Goal: Task Accomplishment & Management: Manage account settings

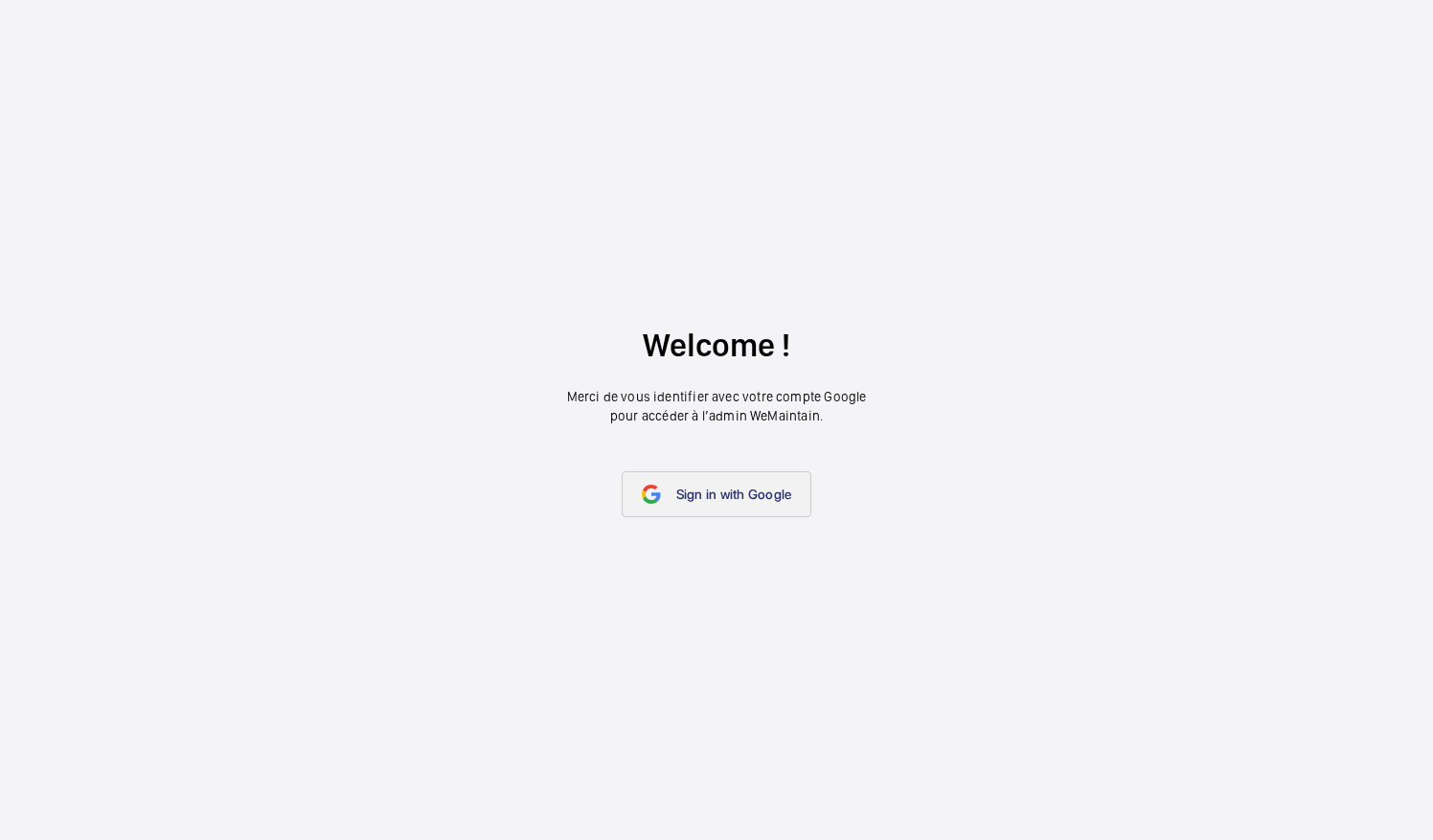
click at [776, 508] on link "Sign in with Google" at bounding box center [716, 494] width 190 height 46
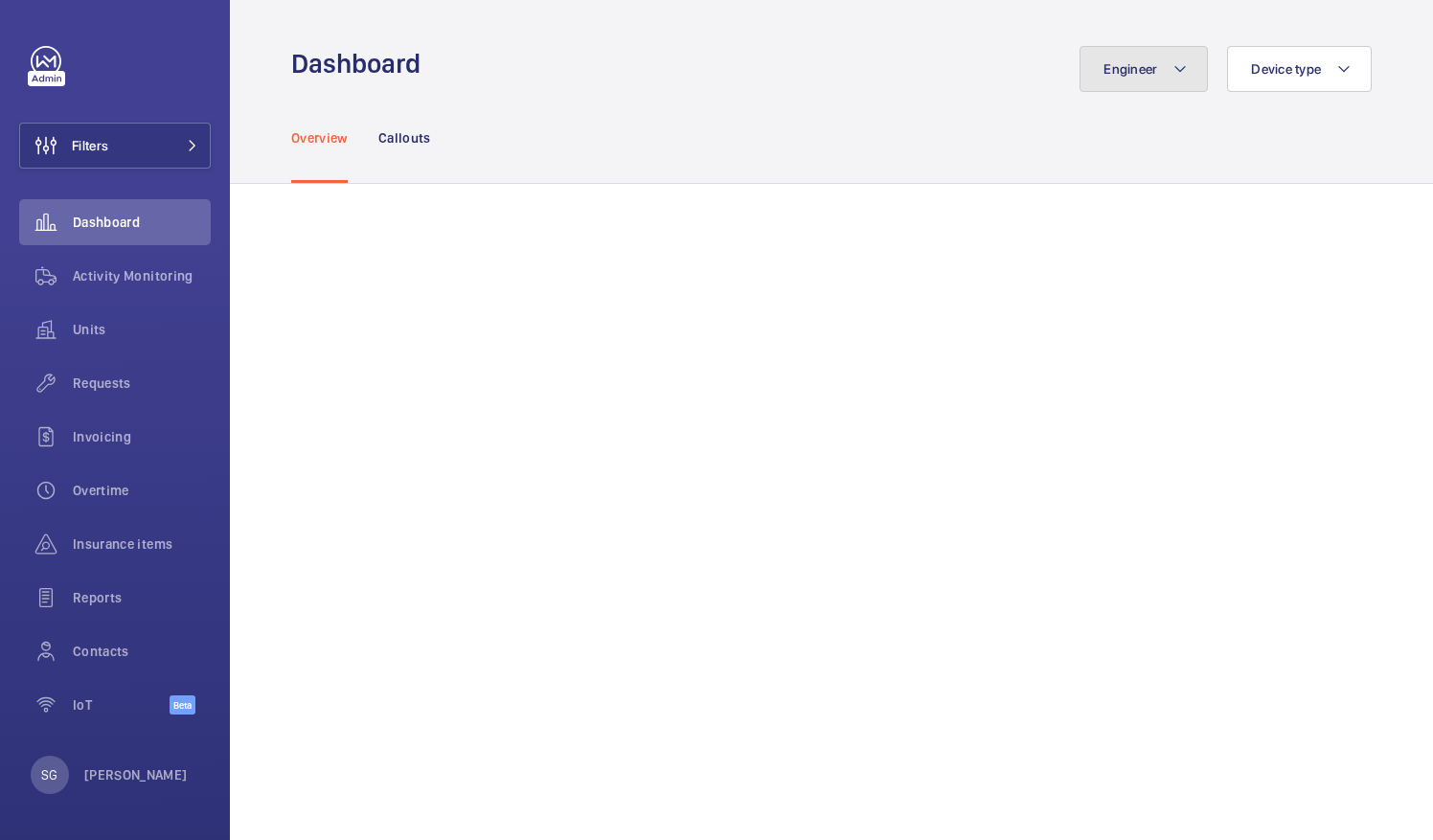
click at [1156, 62] on button "Engineer" at bounding box center [1143, 68] width 128 height 46
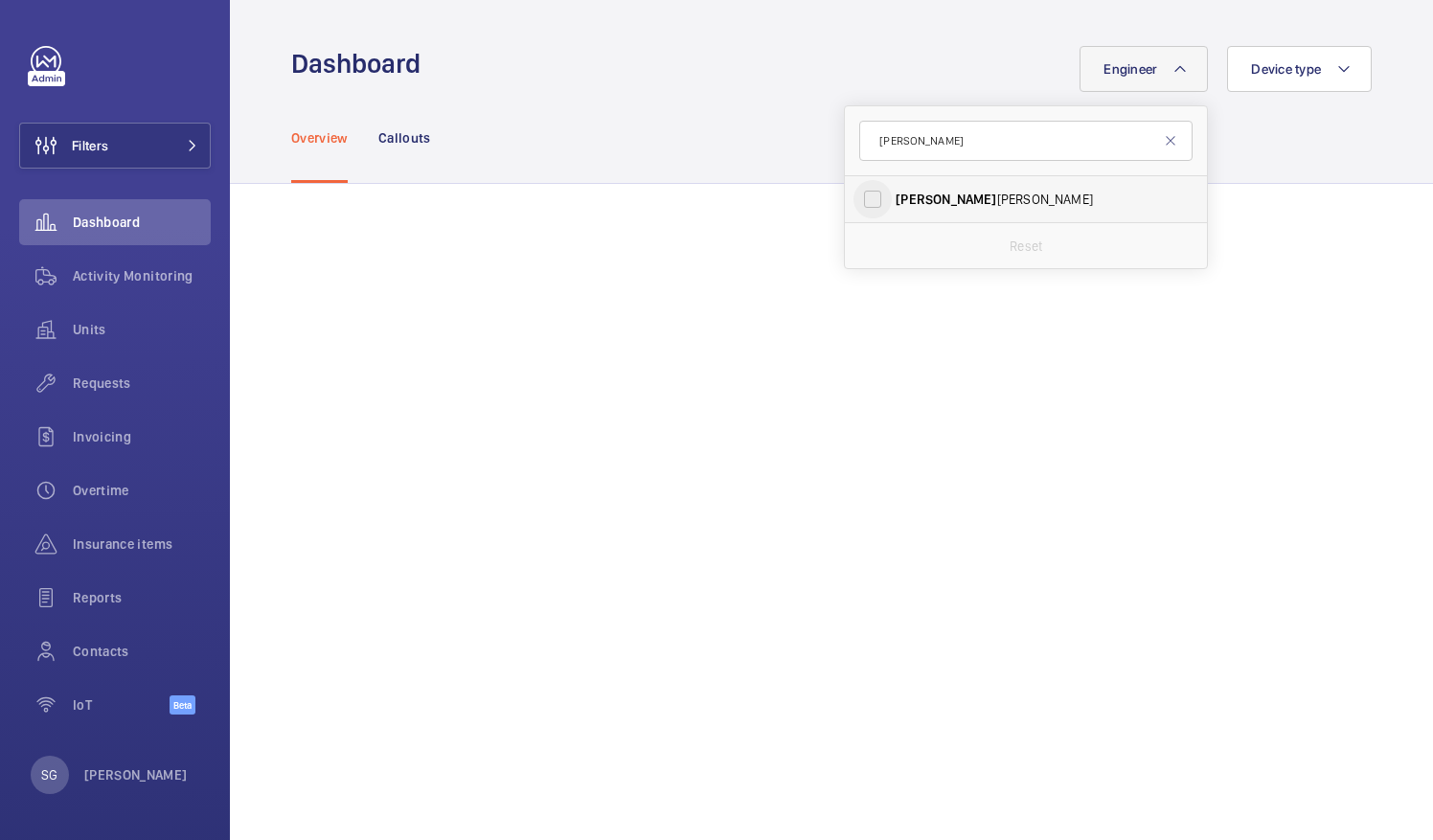
type input "caine"
click at [854, 207] on input "Caine Bennett-Smith" at bounding box center [872, 198] width 38 height 38
checkbox input "true"
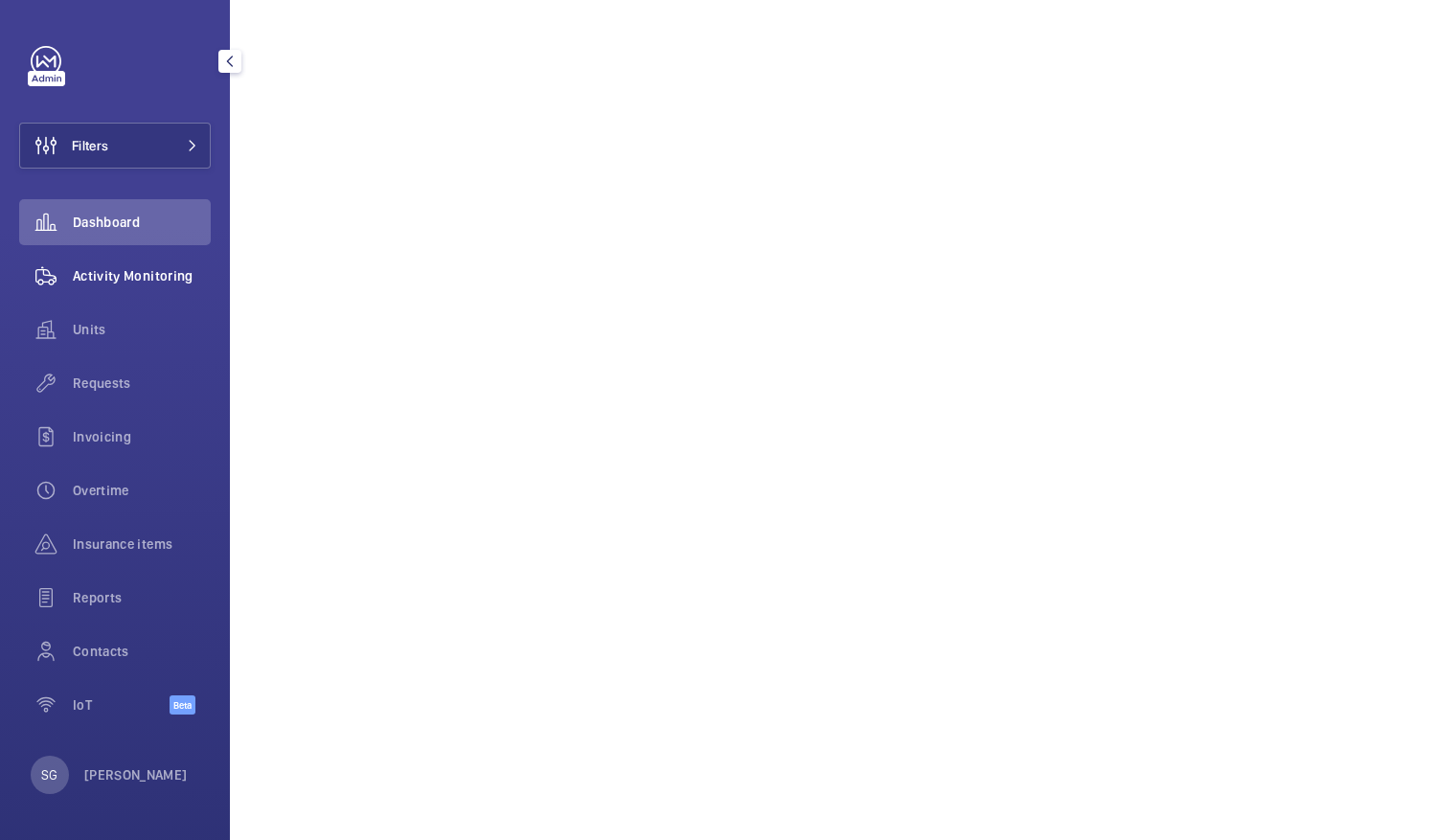
click at [172, 279] on span "Activity Monitoring" at bounding box center [142, 276] width 138 height 20
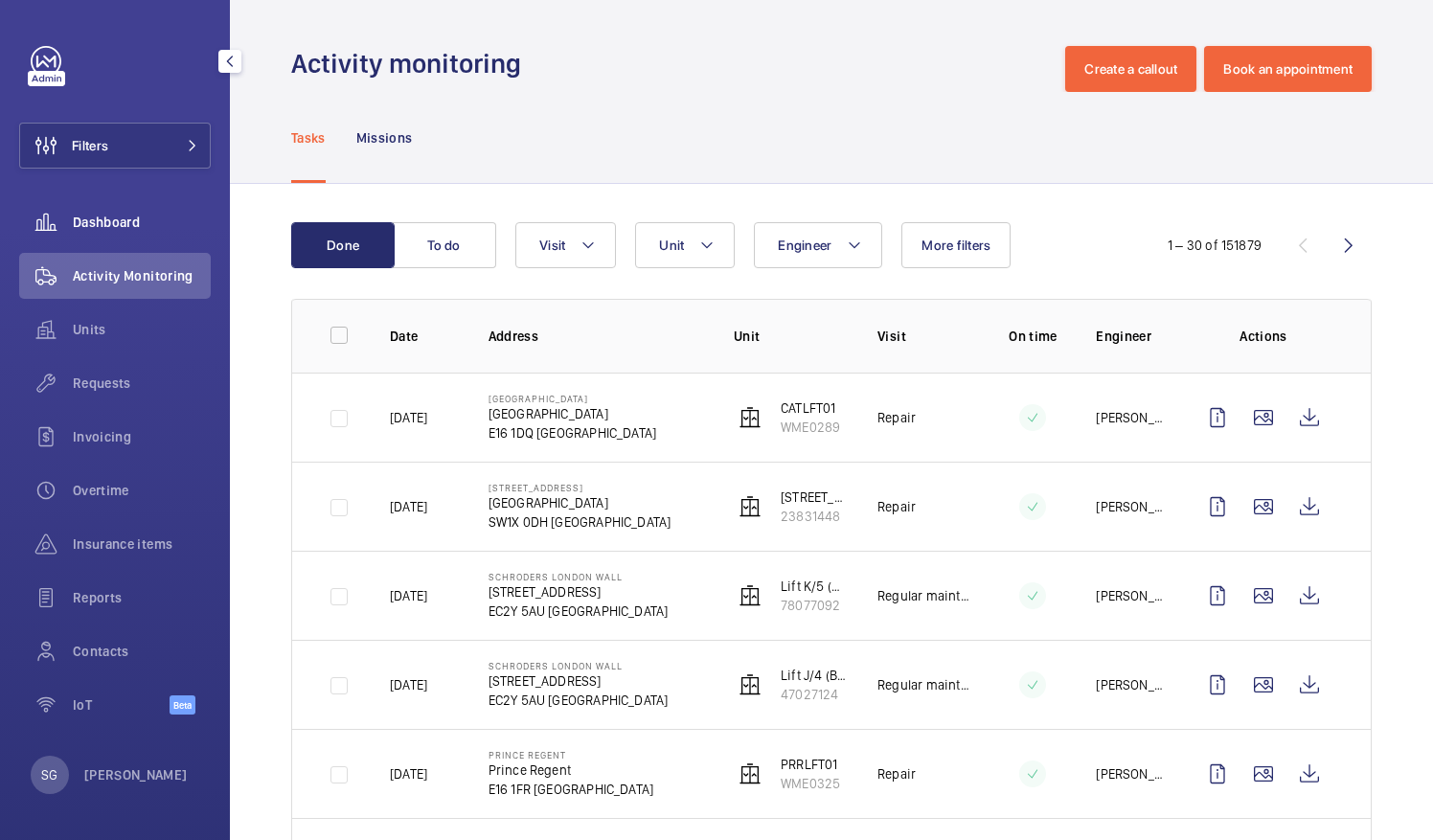
click at [161, 221] on span "Dashboard" at bounding box center [142, 223] width 138 height 20
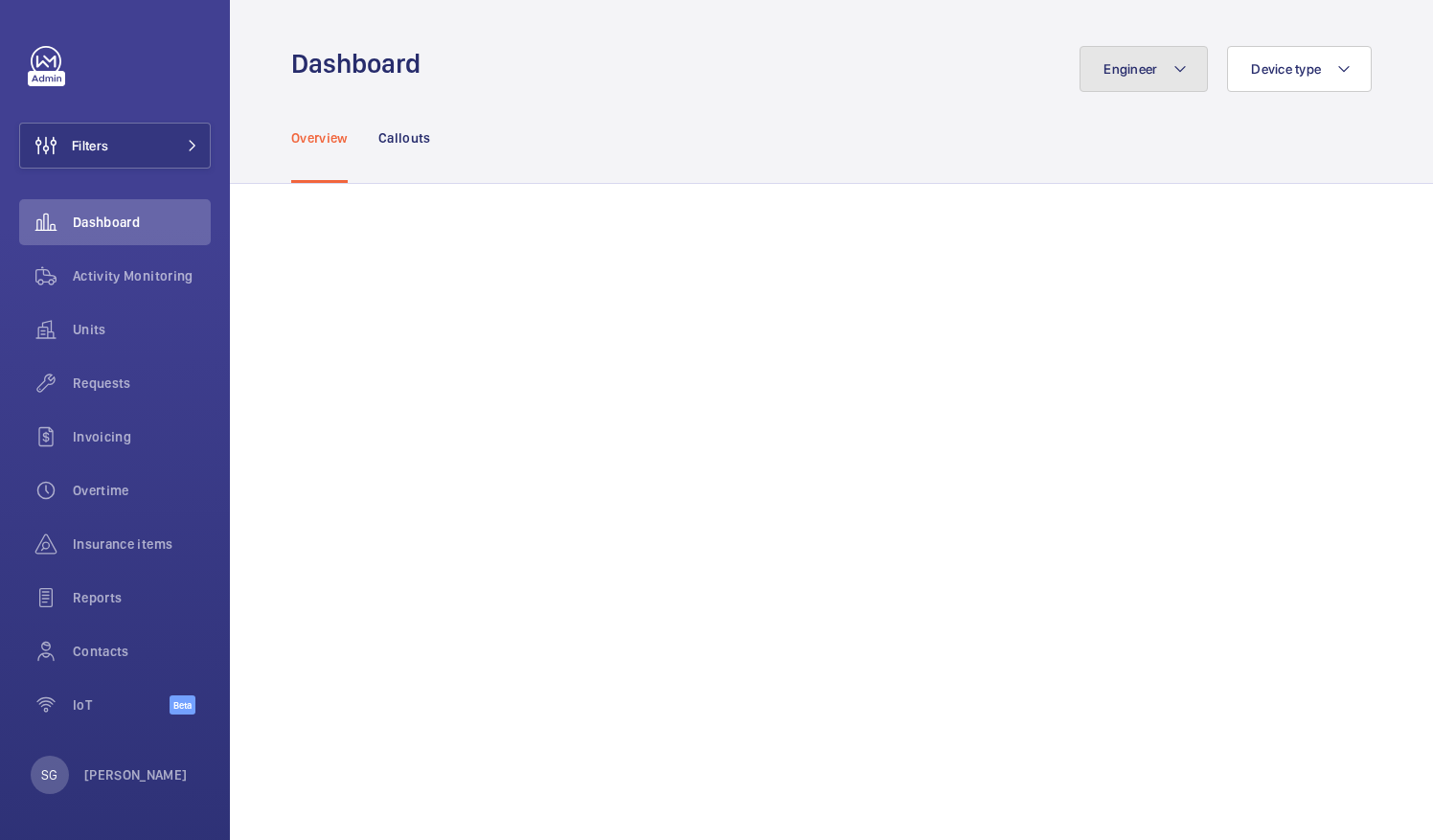
click at [1136, 56] on button "Engineer" at bounding box center [1143, 68] width 128 height 46
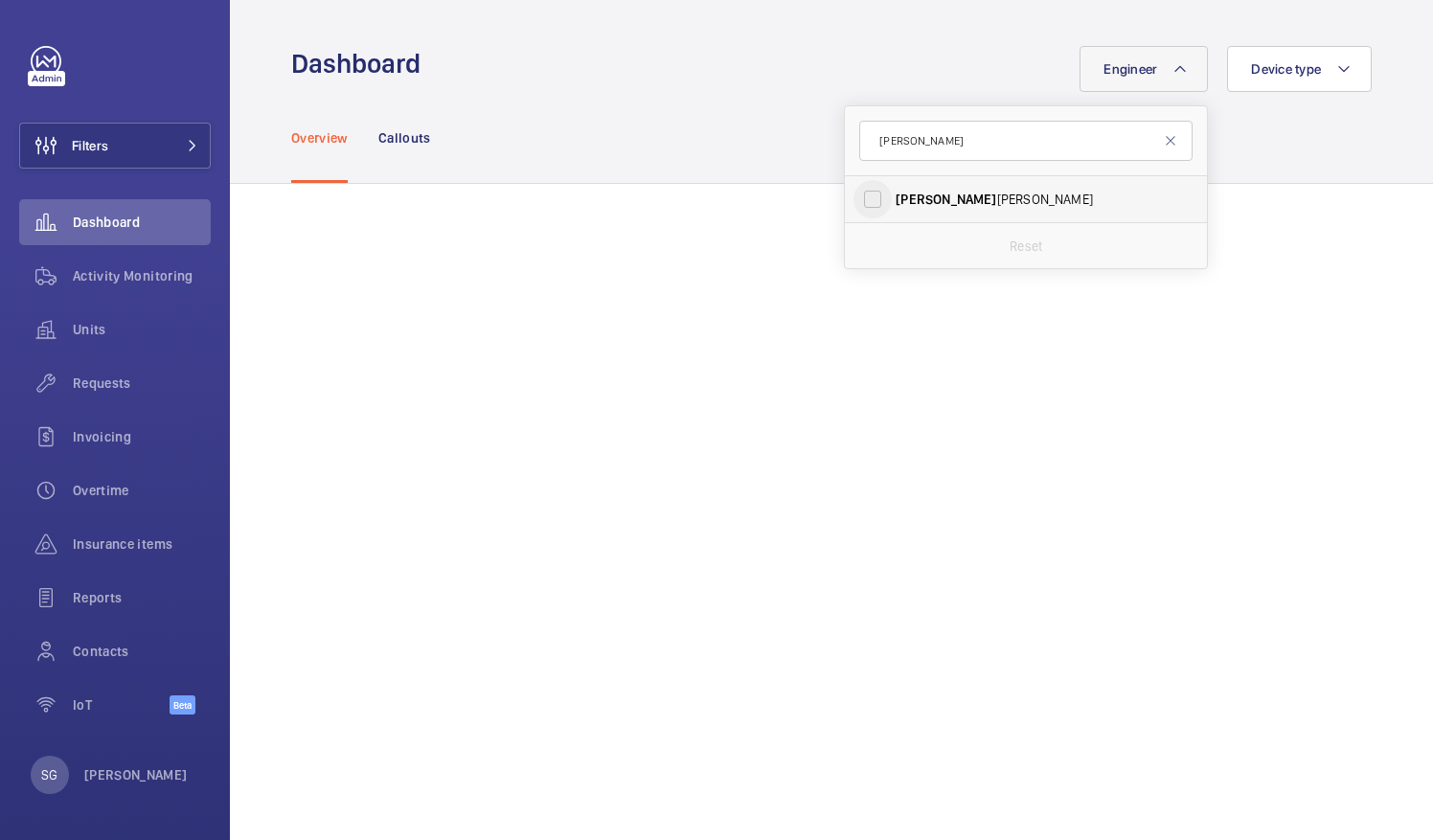
type input "caine"
click at [859, 194] on input "Caine Bennett-Smith" at bounding box center [872, 198] width 38 height 38
click at [857, 199] on input "Caine Bennett-Smith" at bounding box center [872, 198] width 38 height 38
checkbox input "false"
click at [906, 151] on input "caine" at bounding box center [1026, 141] width 333 height 40
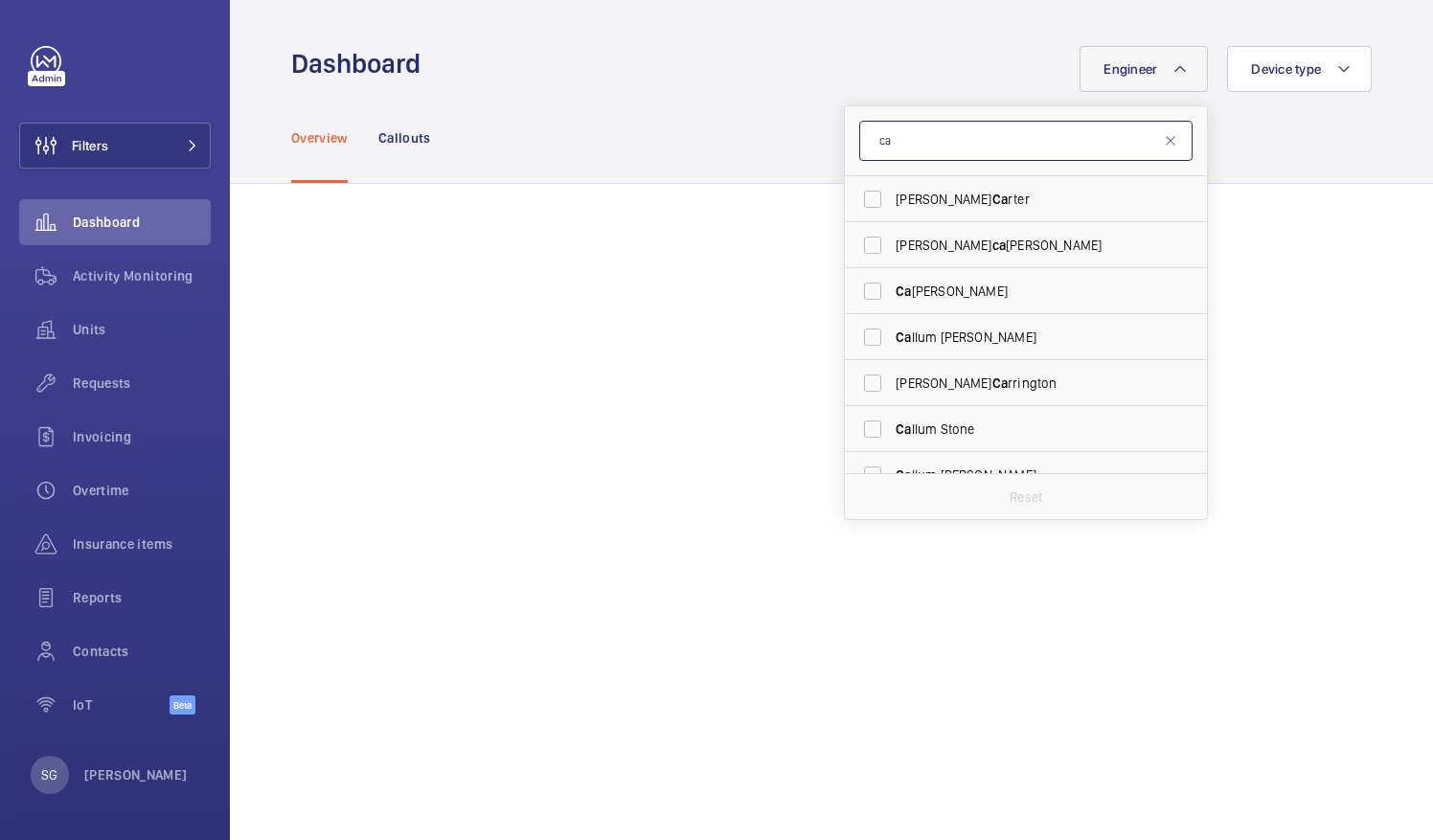
type input "c"
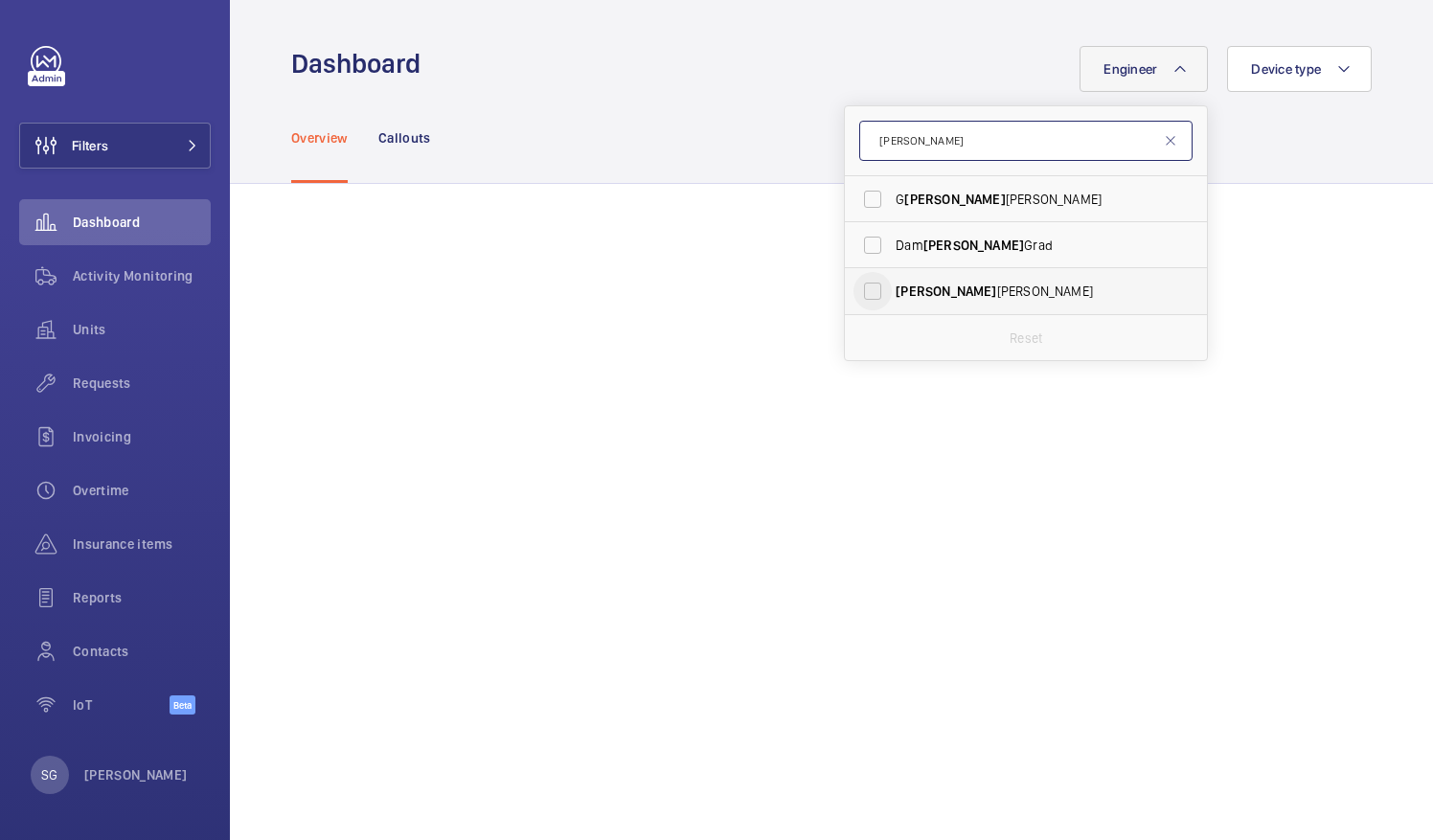
type input "ian"
click at [865, 295] on input "Ian Thompson" at bounding box center [872, 291] width 38 height 38
click at [857, 285] on input "Ian Thompson" at bounding box center [872, 291] width 38 height 38
checkbox input "false"
click at [916, 147] on input "ian" at bounding box center [1026, 141] width 333 height 40
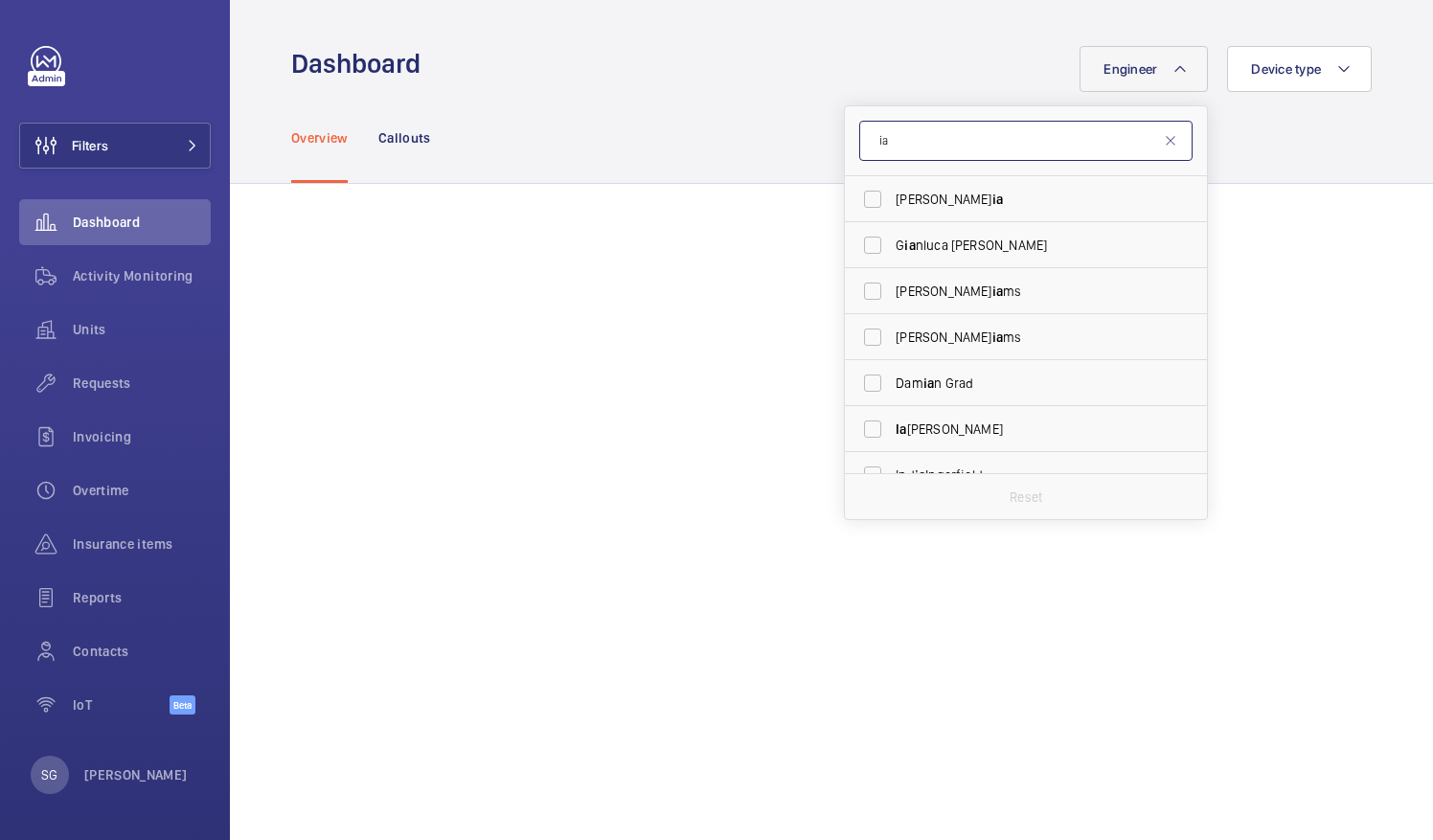
type input "i"
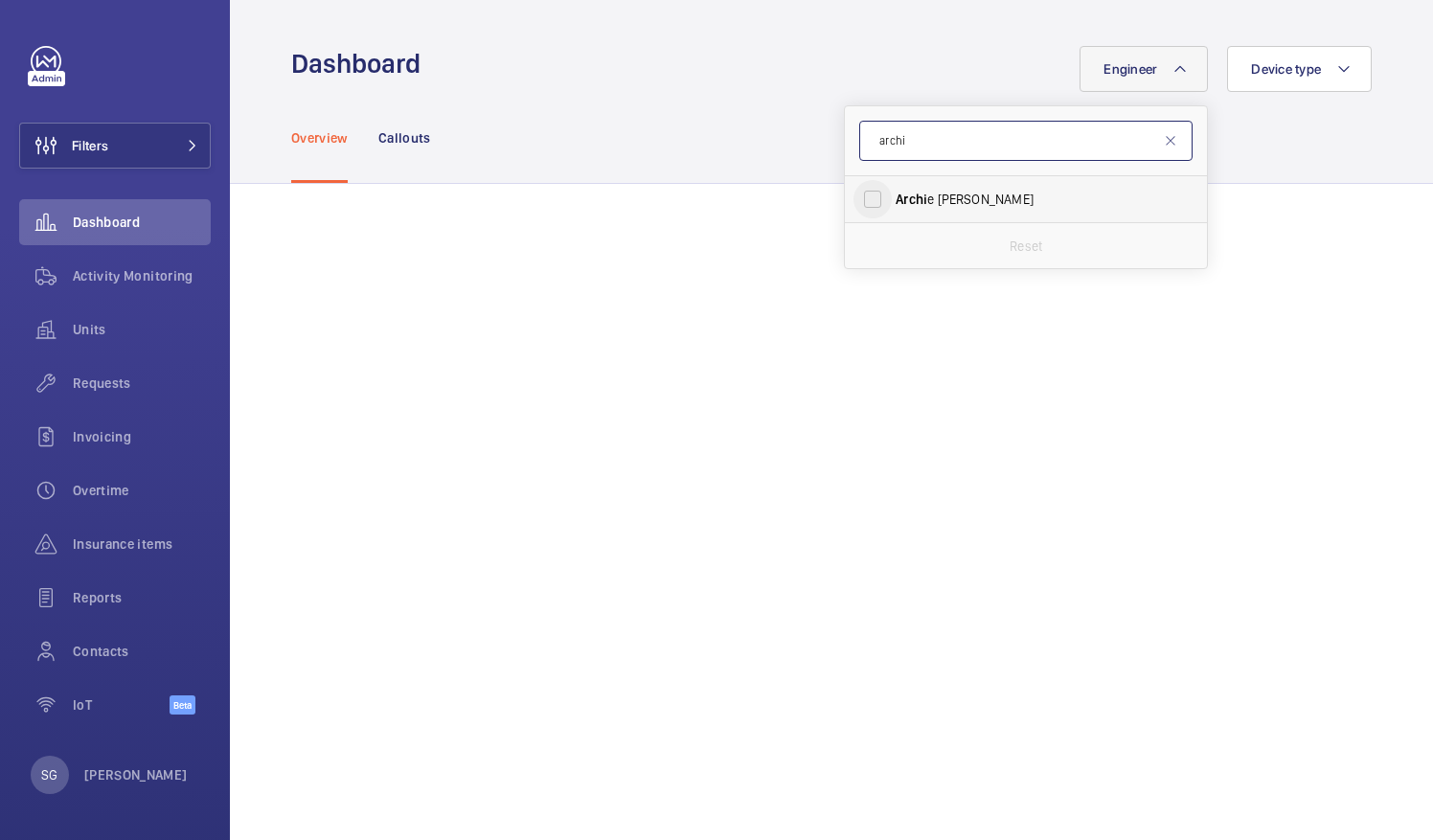
type input "archi"
click at [859, 193] on input "Archi e Richter" at bounding box center [872, 198] width 38 height 38
click at [860, 191] on input "Archi e Richter" at bounding box center [872, 198] width 38 height 38
checkbox input "false"
click at [923, 160] on input "archi" at bounding box center [1026, 141] width 333 height 40
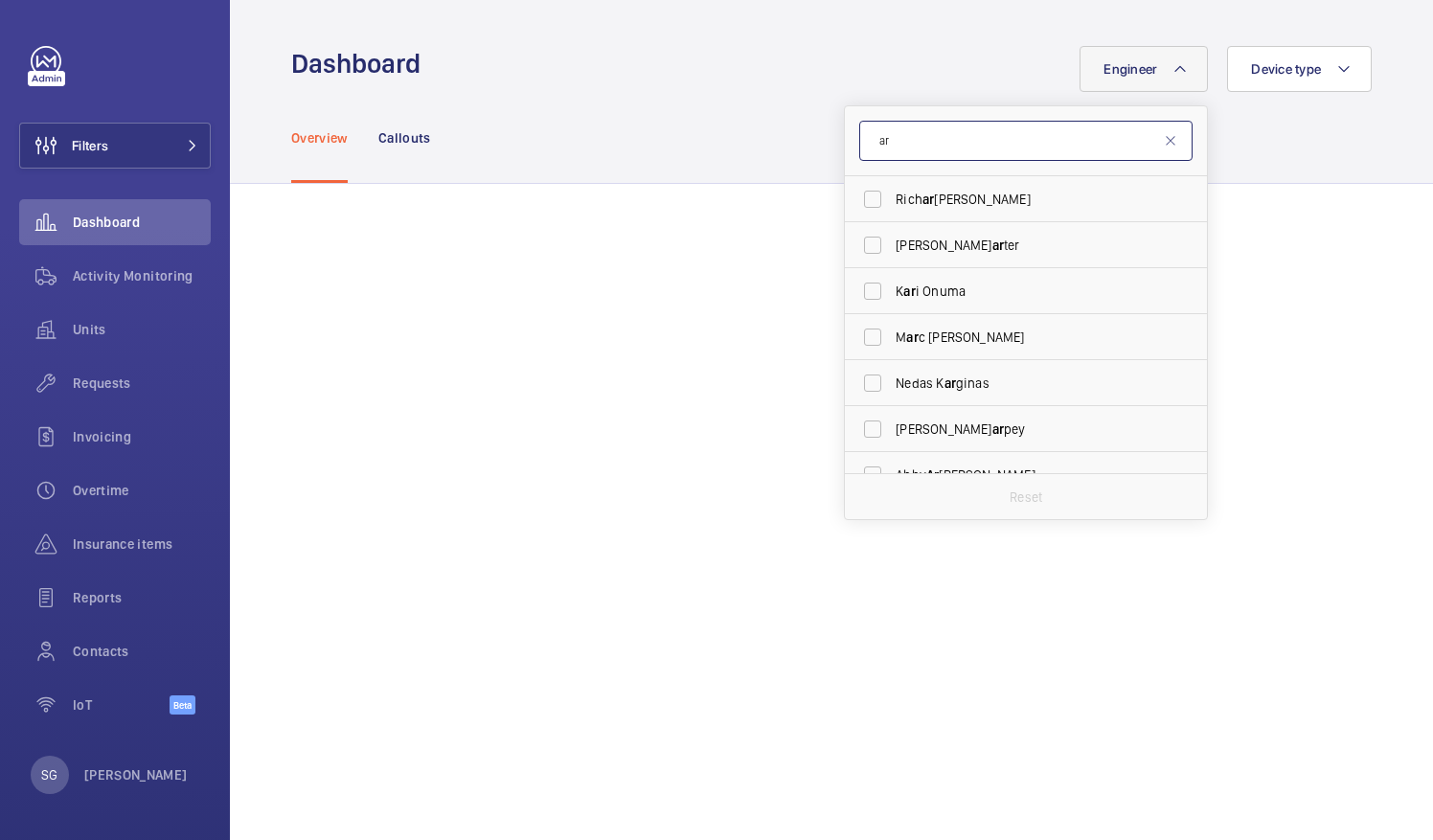
type input "a"
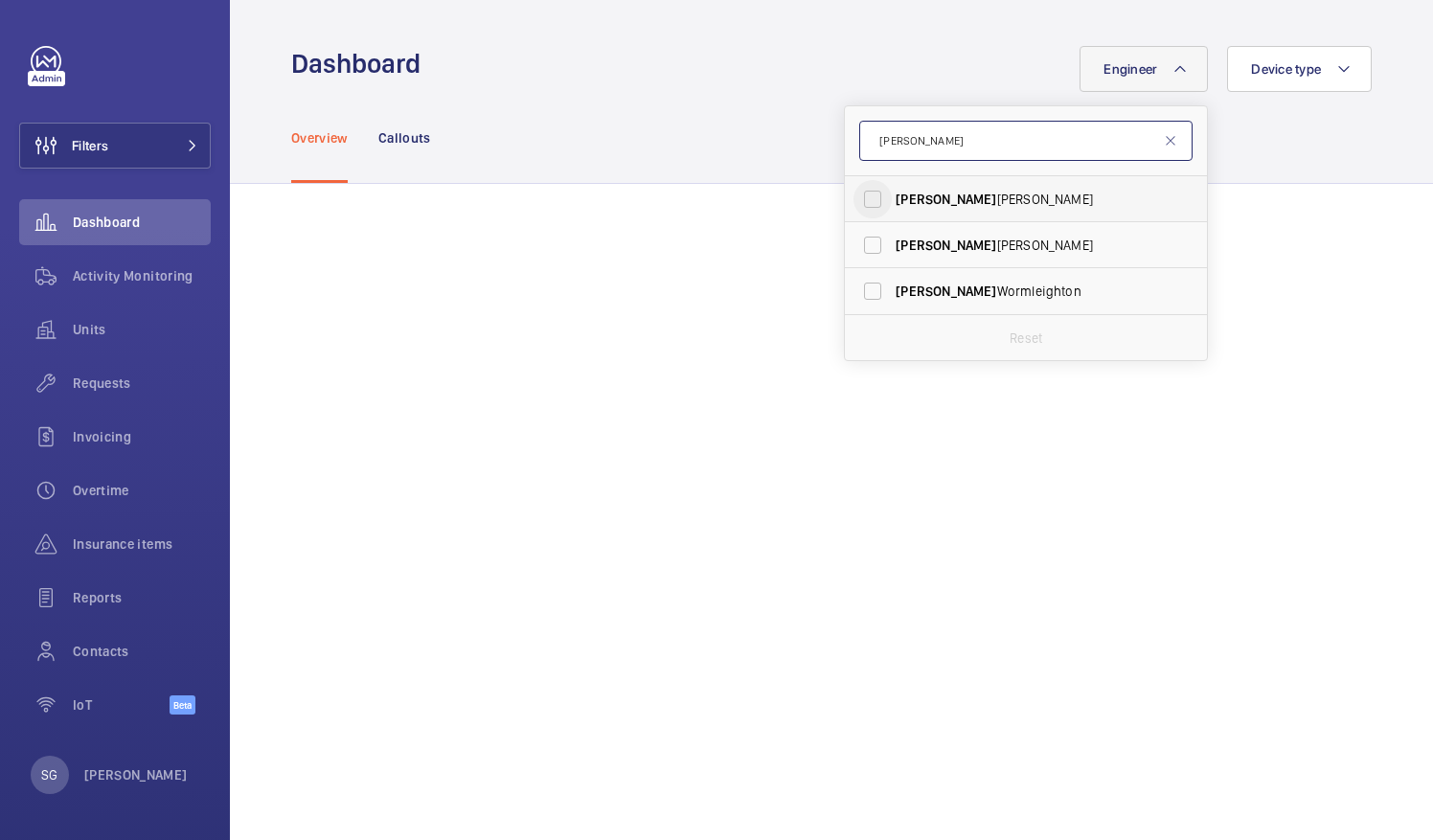
type input "lewis"
click at [863, 200] on input "Lewis Saville" at bounding box center [872, 198] width 38 height 38
checkbox input "true"
click at [899, 144] on input "lewis" at bounding box center [1026, 141] width 333 height 40
type input "luke"
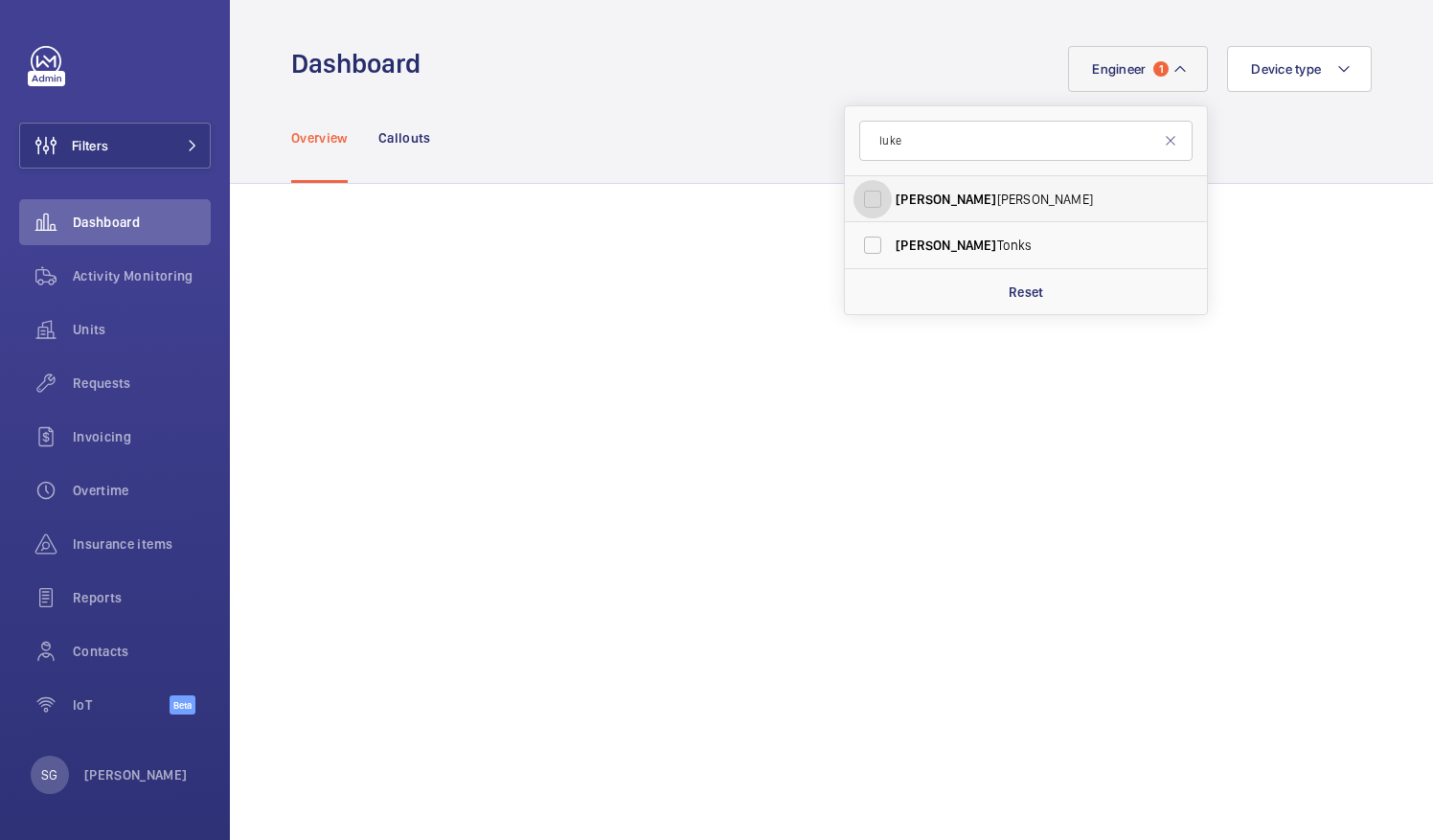
click at [855, 196] on input "Luke Robinson" at bounding box center [872, 198] width 38 height 38
checkbox input "true"
click at [1246, 140] on div "Overview Callouts" at bounding box center [831, 137] width 1080 height 91
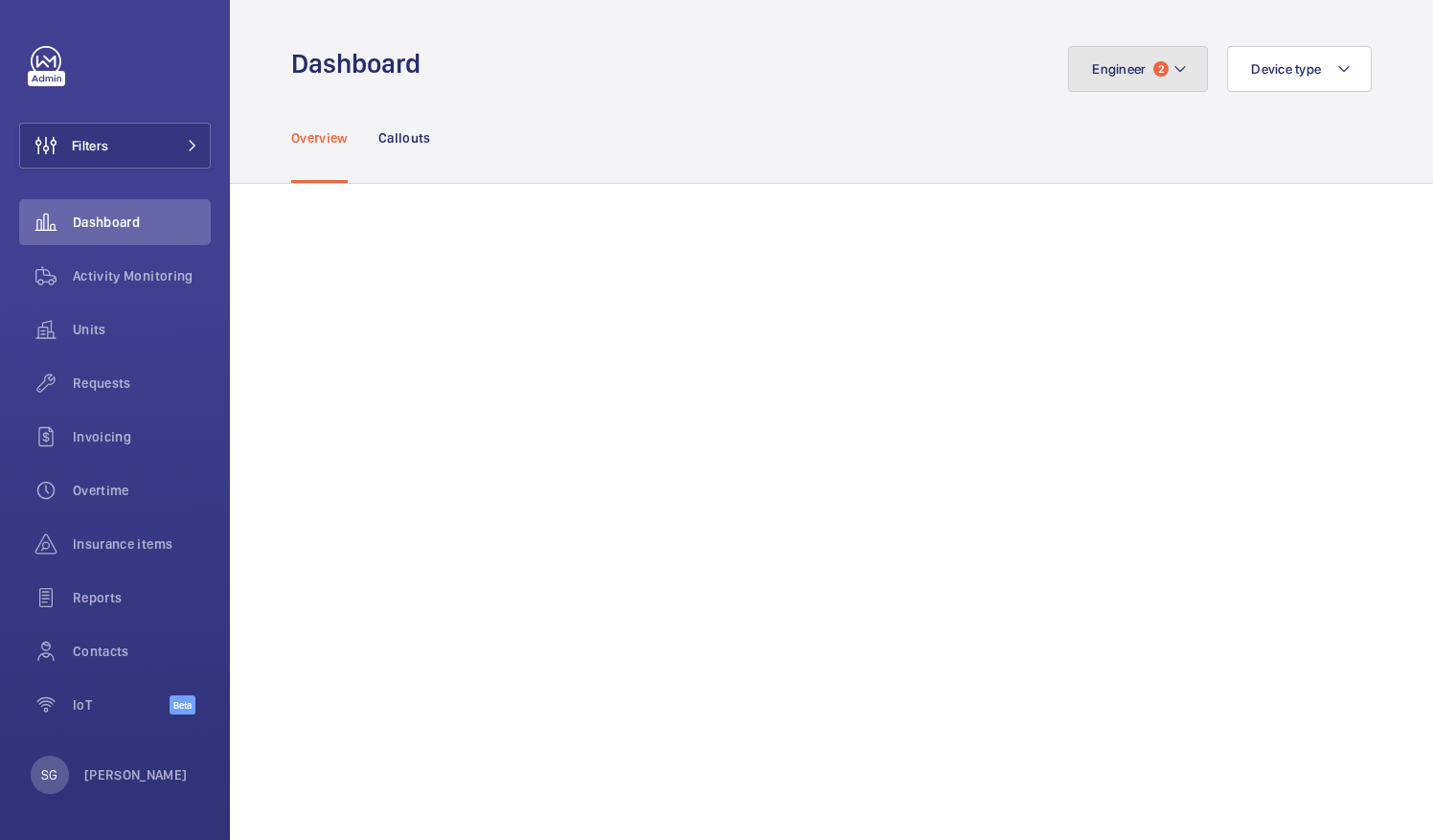
click at [1172, 67] on mat-icon at bounding box center [1180, 69] width 16 height 23
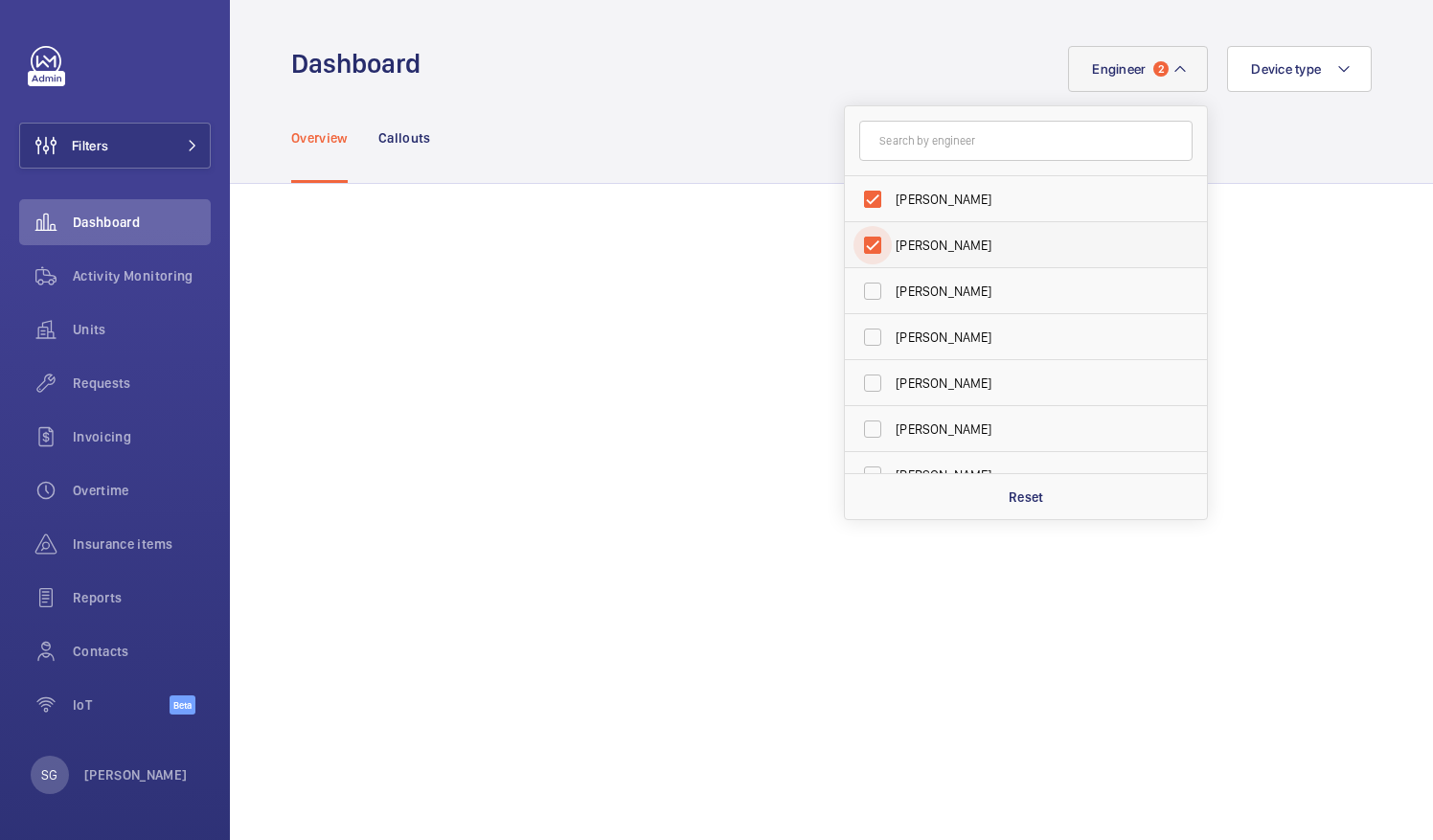
click at [854, 247] on input "Lewis Saville" at bounding box center [872, 244] width 38 height 38
checkbox input "false"
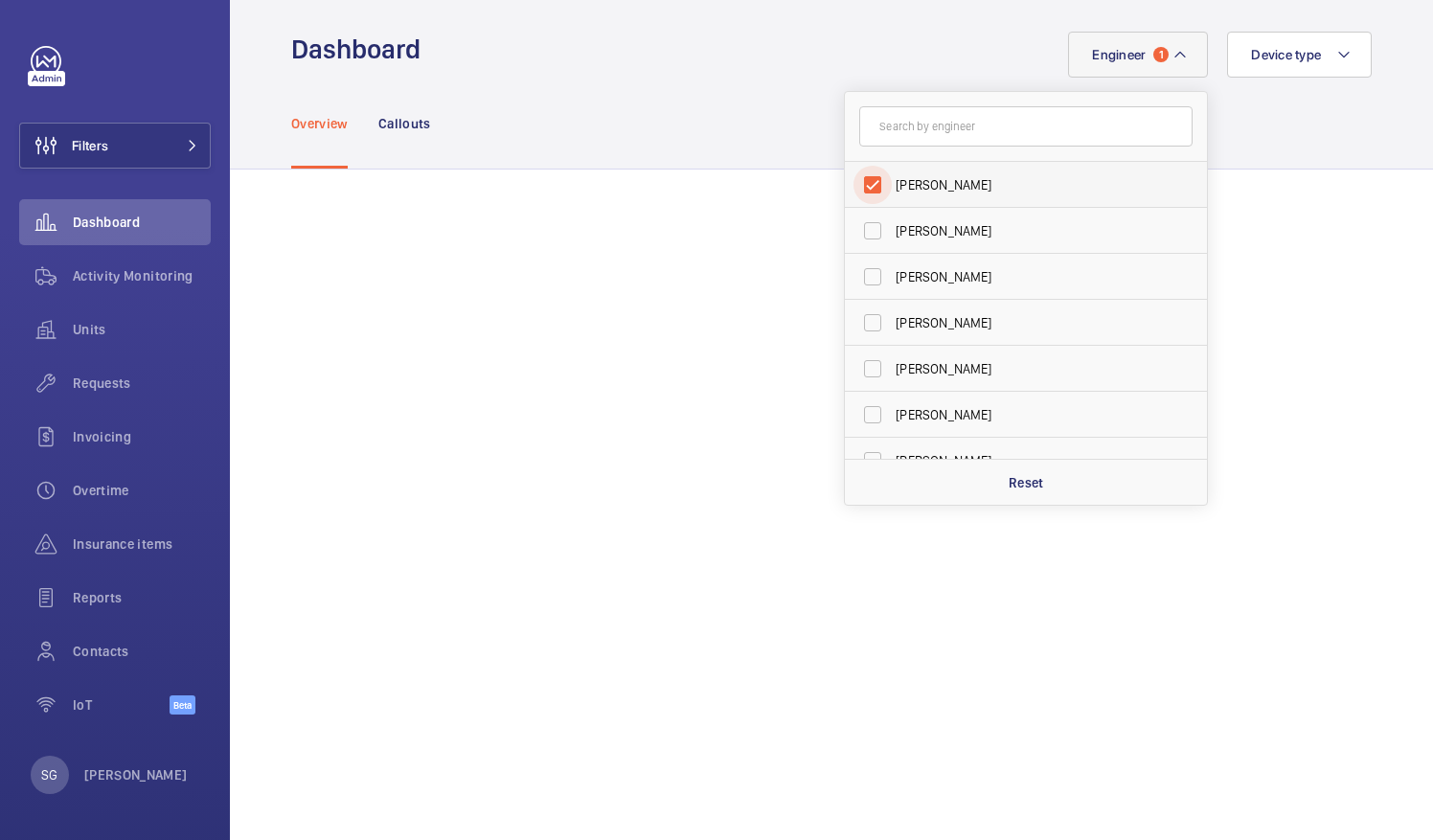
click at [854, 178] on input "Luke Robinson" at bounding box center [872, 185] width 38 height 38
checkbox input "false"
click at [897, 135] on input "text" at bounding box center [1026, 126] width 333 height 40
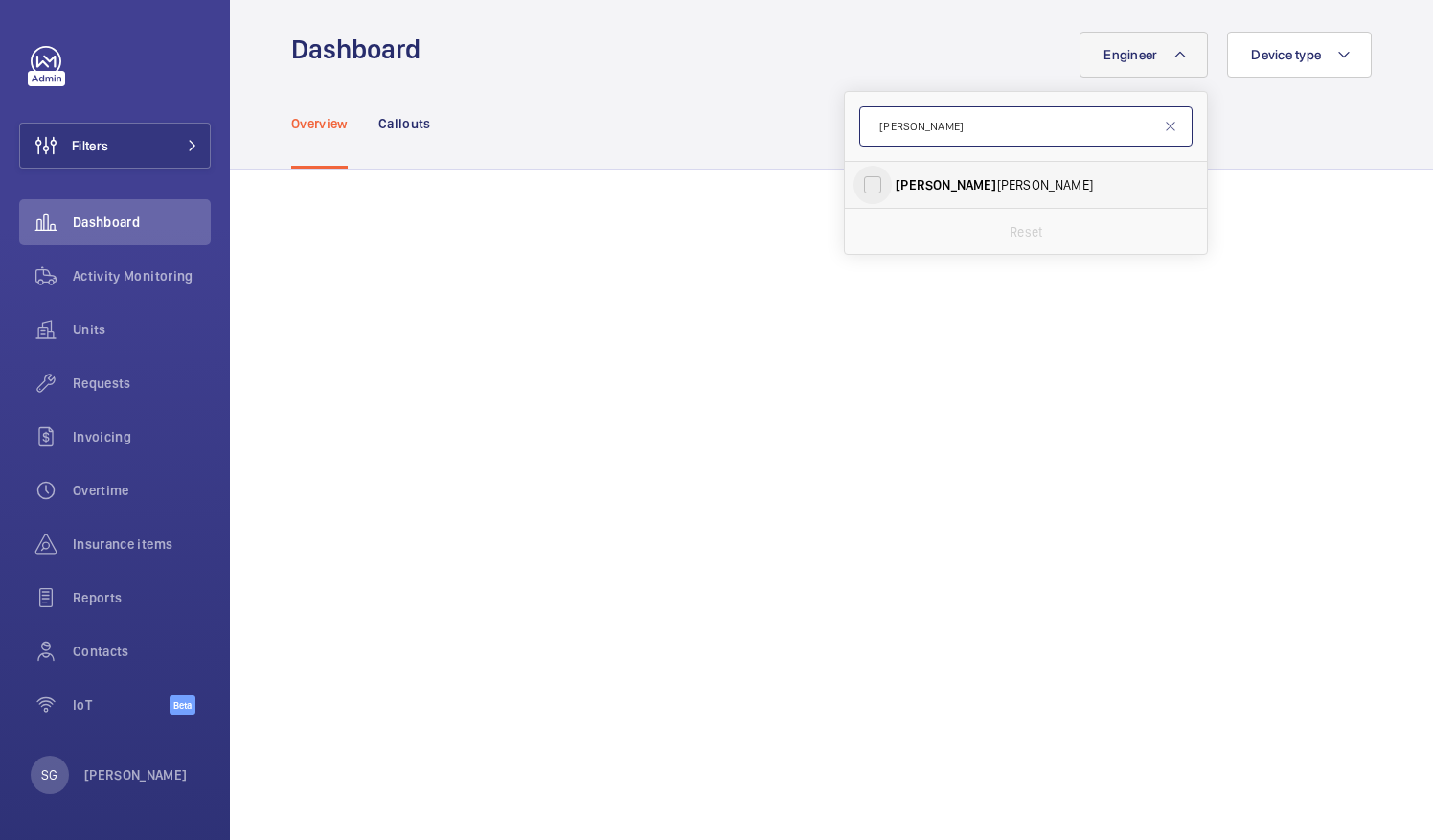
type input "caine"
click at [874, 186] on input "Caine Bennett-Smith" at bounding box center [872, 185] width 38 height 38
checkbox input "true"
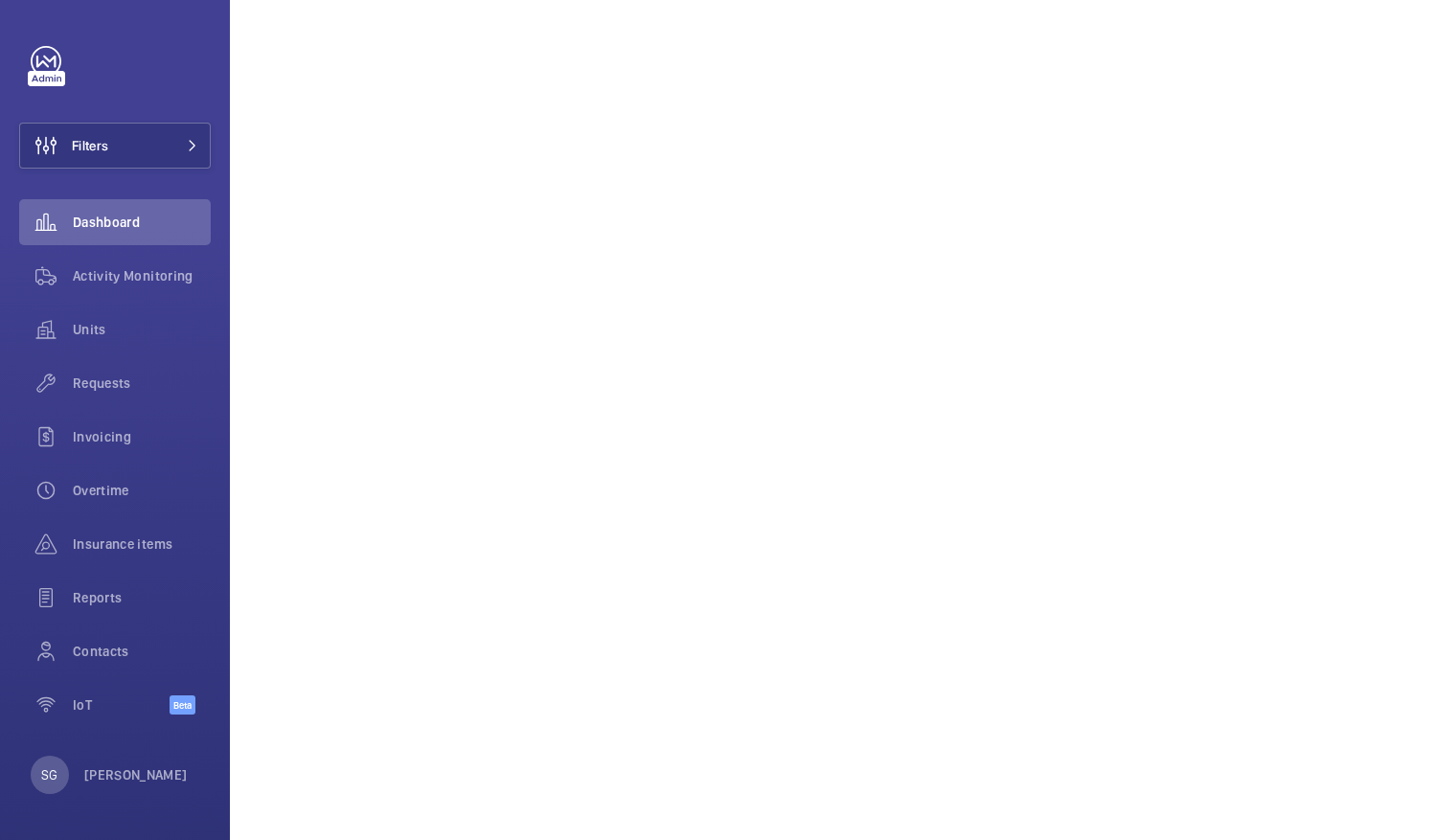
scroll to position [370, 0]
